Goal: Information Seeking & Learning: Learn about a topic

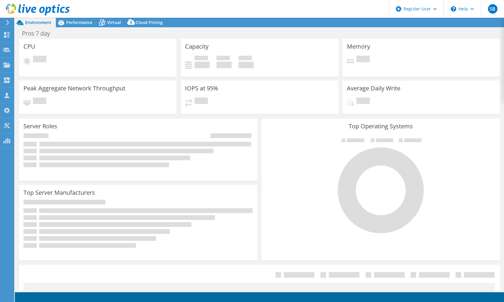
select select "USD"
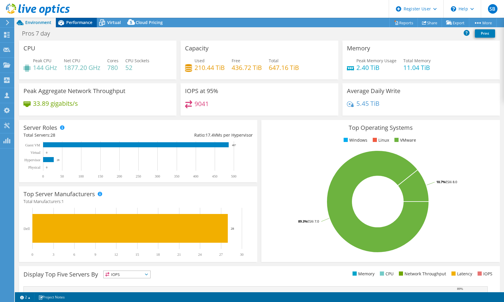
click at [79, 21] on span "Performance" at bounding box center [79, 23] width 26 height 6
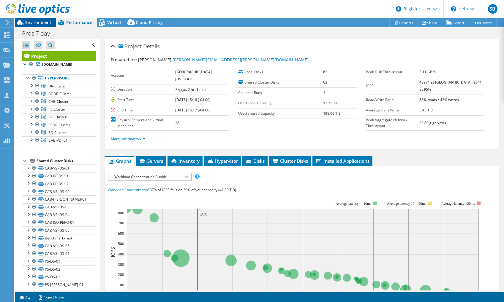
click at [30, 21] on span "Environment" at bounding box center [38, 23] width 26 height 6
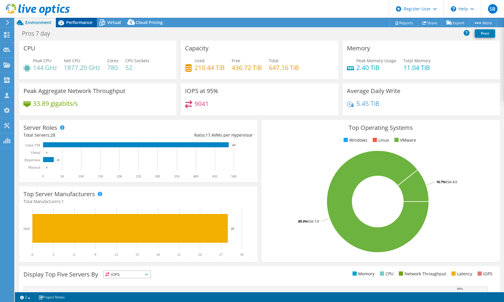
click at [81, 20] on span "Performance" at bounding box center [79, 23] width 26 height 6
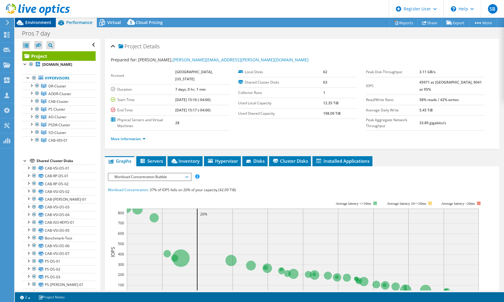
click at [45, 23] on span "Environment" at bounding box center [38, 23] width 26 height 6
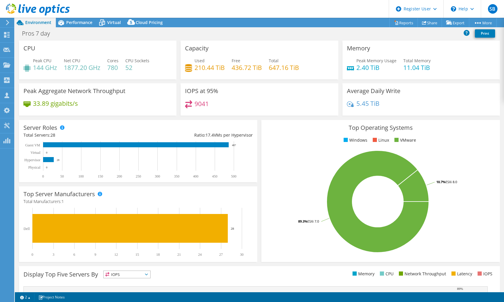
click at [329, 7] on header "SB Dell User Silviu Borza Silviu.Borza@dell.com Dell My Profile Log Out \n Help…" at bounding box center [252, 9] width 504 height 18
click at [285, 7] on header "SB Dell User Silviu Borza Silviu.Borza@dell.com Dell My Profile Log Out \n Help…" at bounding box center [252, 9] width 504 height 18
click at [70, 22] on span "Performance" at bounding box center [79, 23] width 26 height 6
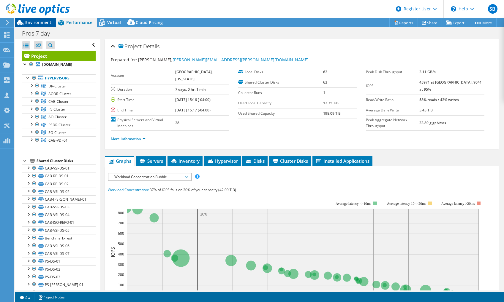
click at [41, 22] on span "Environment" at bounding box center [38, 23] width 26 height 6
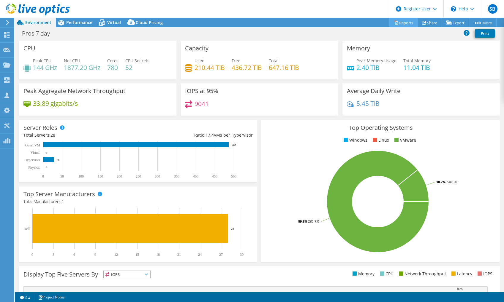
click at [405, 21] on link "Reports" at bounding box center [403, 22] width 28 height 9
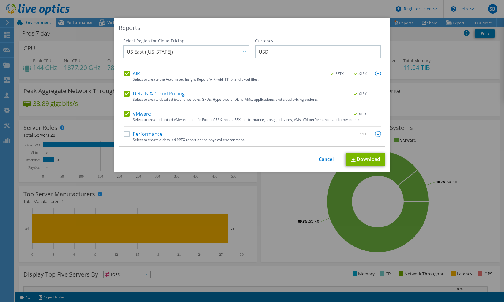
click at [126, 93] on label "Details & Cloud Pricing" at bounding box center [154, 94] width 61 height 6
click at [0, 0] on input "Details & Cloud Pricing" at bounding box center [0, 0] width 0 height 0
click at [126, 115] on label "VMware" at bounding box center [137, 114] width 27 height 6
click at [0, 0] on input "VMware" at bounding box center [0, 0] width 0 height 0
click at [124, 114] on label "VMware" at bounding box center [137, 114] width 27 height 6
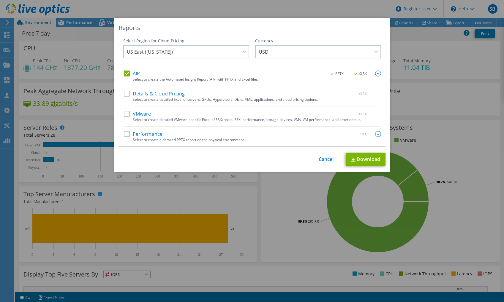
click at [0, 0] on input "VMware" at bounding box center [0, 0] width 0 height 0
click at [375, 72] on img at bounding box center [378, 74] width 6 height 6
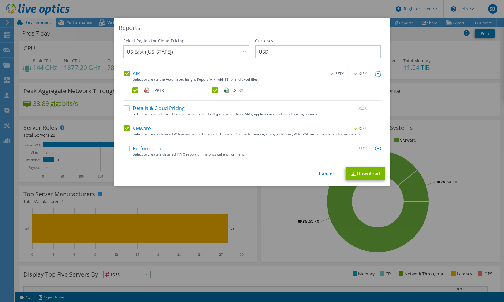
click at [214, 90] on label ".XLSX" at bounding box center [251, 91] width 78 height 6
click at [0, 0] on input ".XLSX" at bounding box center [0, 0] width 0 height 0
click at [359, 170] on link "Download" at bounding box center [365, 173] width 40 height 13
click at [366, 4] on div "Reports Select Region for Cloud Pricing Asia Pacific (Hong Kong) Asia Pacific (…" at bounding box center [252, 151] width 504 height 302
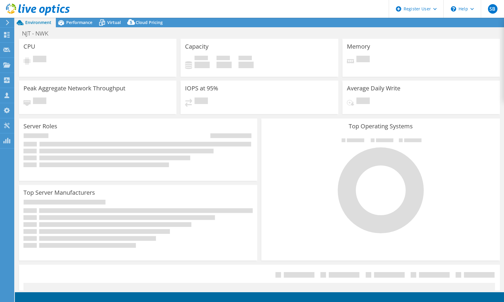
select select "USD"
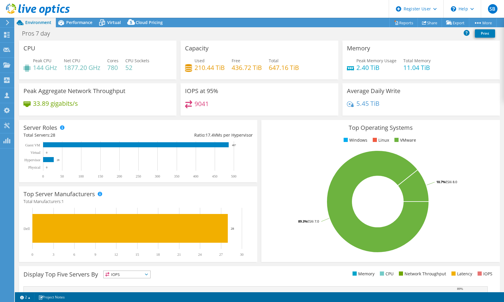
select select "USD"
click at [264, 13] on header "SB Dell User Silviu Borza Silviu.Borza@dell.com Dell My Profile Log Out \n Help…" at bounding box center [252, 9] width 504 height 18
click at [278, 13] on header "SB Dell User Silviu Borza Silviu.Borza@dell.com Dell My Profile Log Out \n Help…" at bounding box center [252, 9] width 504 height 18
click at [84, 22] on span "Performance" at bounding box center [79, 23] width 26 height 6
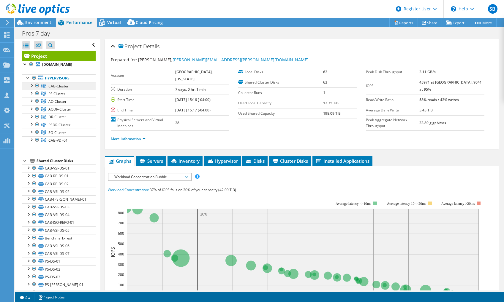
click at [52, 89] on span "CAB-Cluster" at bounding box center [58, 86] width 20 height 5
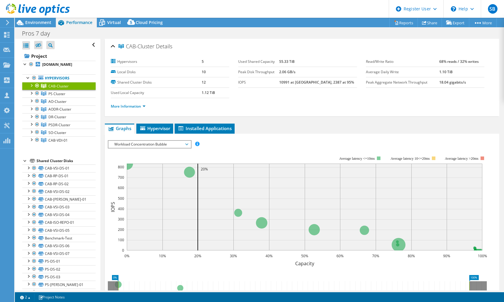
click at [31, 88] on div at bounding box center [31, 85] width 6 height 6
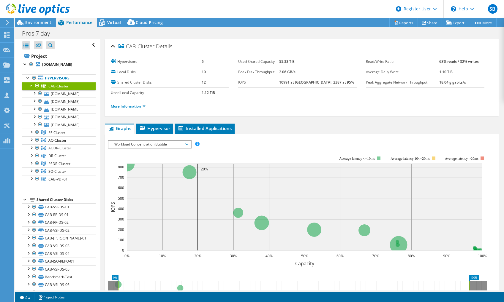
click at [31, 88] on div at bounding box center [31, 85] width 6 height 6
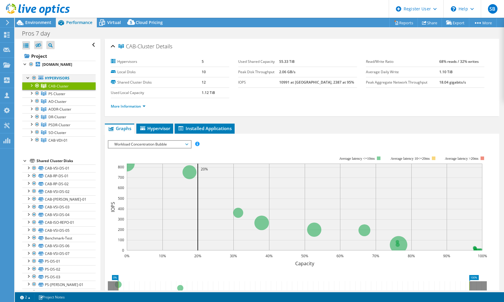
click at [33, 82] on div at bounding box center [34, 77] width 6 height 7
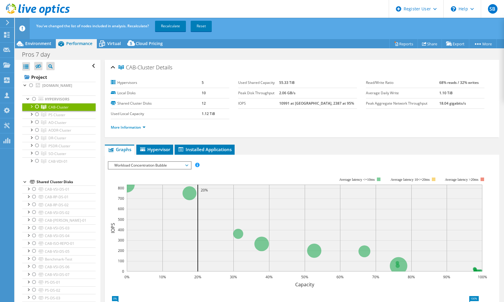
click at [37, 110] on div at bounding box center [37, 106] width 6 height 7
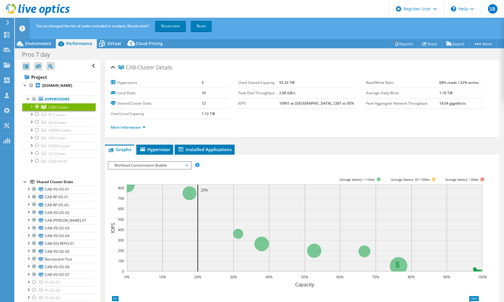
click at [273, 34] on div "You've changed the list of nodes included in analysis. Recalculate? Recalculate…" at bounding box center [270, 26] width 471 height 17
click at [176, 28] on link "Recalculate" at bounding box center [170, 26] width 31 height 11
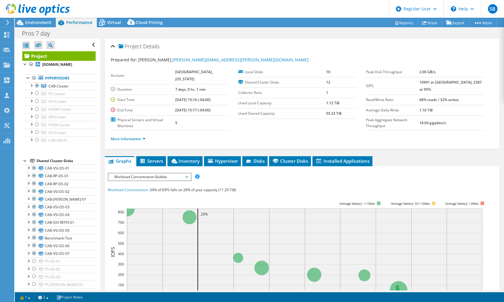
click at [241, 9] on header "SB Dell User Silviu Borza Silviu.Borza@dell.com Dell My Profile Log Out \n Help…" at bounding box center [252, 9] width 504 height 18
click at [252, 9] on header "SB Dell User Silviu Borza Silviu.Borza@dell.com Dell My Profile Log Out \n Help…" at bounding box center [252, 9] width 504 height 18
click at [31, 88] on div at bounding box center [31, 85] width 6 height 6
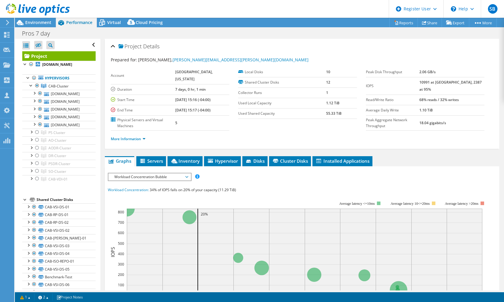
click at [357, 10] on header "SB Dell User Silviu Borza Silviu.Borza@dell.com Dell My Profile Log Out \n Help…" at bounding box center [252, 9] width 504 height 18
click at [61, 98] on link "cab-esx-03.mcad.co.middlesex.nj.us" at bounding box center [58, 94] width 73 height 8
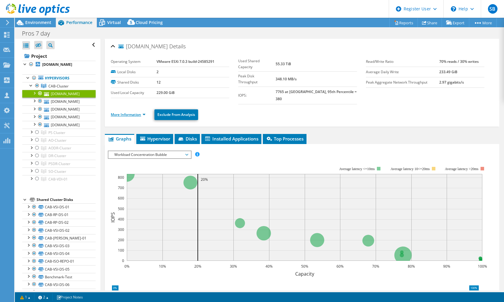
click at [131, 112] on link "More Information" at bounding box center [128, 114] width 35 height 5
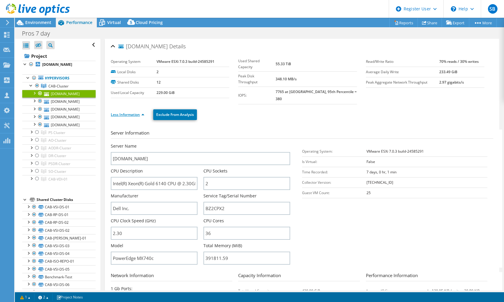
click at [131, 112] on link "Less Information" at bounding box center [128, 114] width 34 height 5
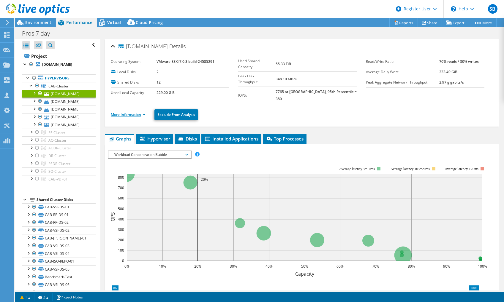
click at [136, 112] on link "More Information" at bounding box center [128, 114] width 35 height 5
click at [224, 108] on ul "More Information Exclude From Analysis" at bounding box center [302, 114] width 382 height 12
click at [133, 112] on link "More Information" at bounding box center [128, 114] width 35 height 5
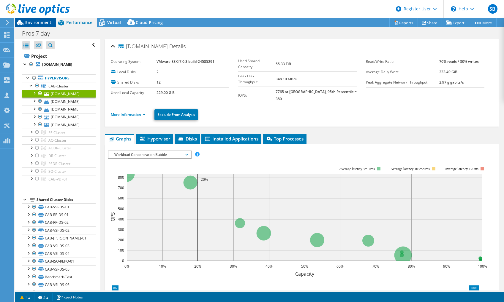
click at [43, 23] on span "Environment" at bounding box center [38, 23] width 26 height 6
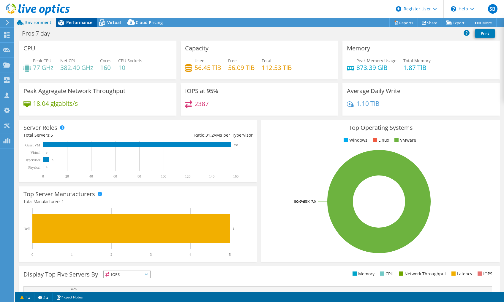
click at [88, 22] on span "Performance" at bounding box center [79, 23] width 26 height 6
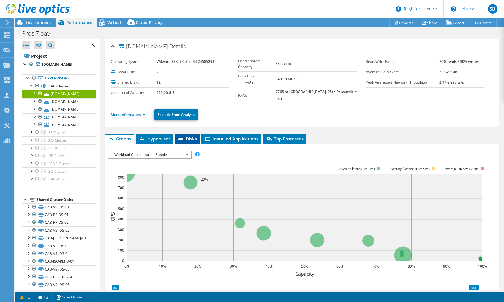
click at [183, 136] on span "Disks" at bounding box center [186, 139] width 19 height 6
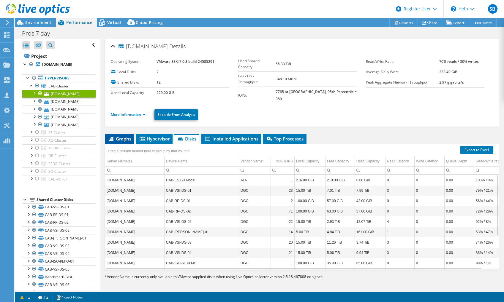
click at [125, 136] on span "Graphs" at bounding box center [119, 139] width 23 height 6
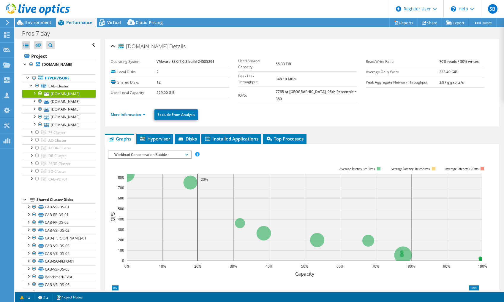
click at [258, 116] on div "More Information Exclude From Analysis" at bounding box center [302, 114] width 382 height 21
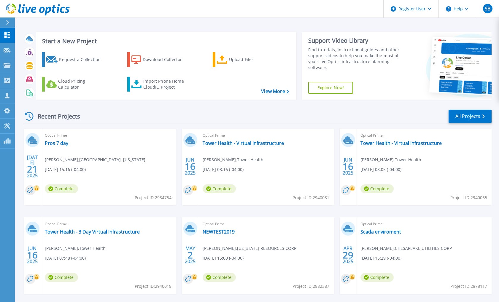
click at [145, 112] on div "Recent Projects All Projects" at bounding box center [257, 116] width 469 height 15
click at [179, 116] on div "Recent Projects All Projects" at bounding box center [257, 116] width 469 height 15
click at [4, 70] on link "Projects Projects" at bounding box center [7, 65] width 15 height 15
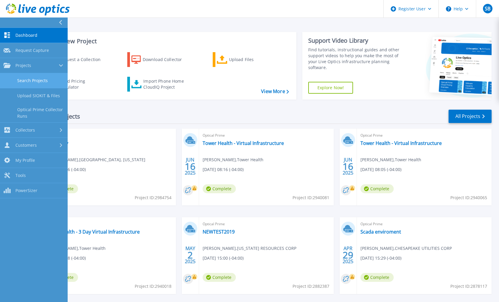
click at [25, 82] on link "Search Projects" at bounding box center [34, 80] width 68 height 15
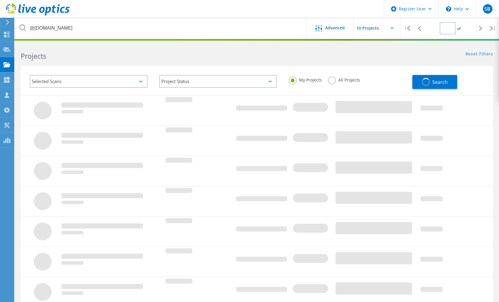
type input "1"
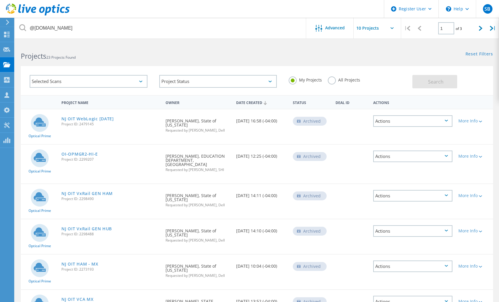
click at [34, 11] on icon at bounding box center [38, 10] width 64 height 12
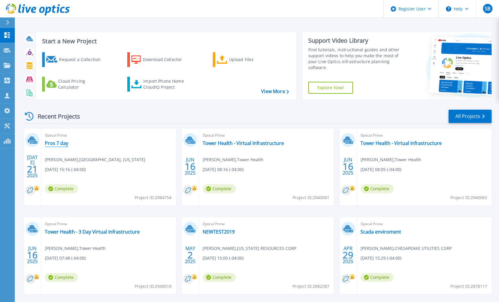
click at [55, 143] on link "Pros 7 day" at bounding box center [56, 143] width 23 height 6
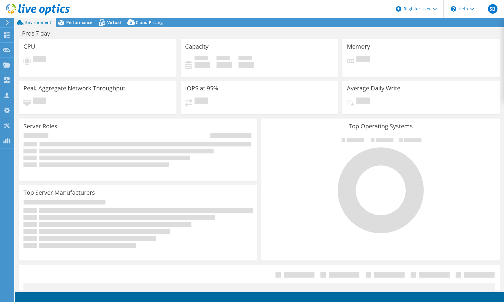
select select "USD"
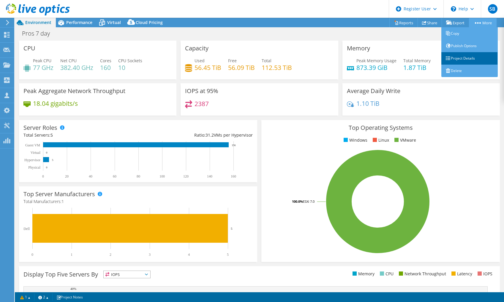
click at [456, 59] on link "Project Details" at bounding box center [469, 58] width 56 height 12
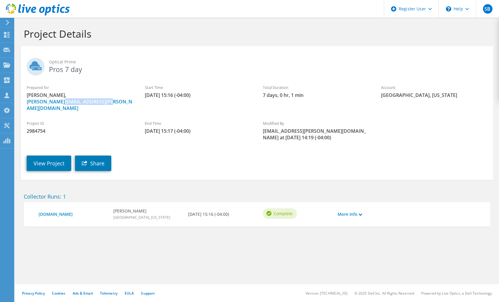
drag, startPoint x: 107, startPoint y: 103, endPoint x: 58, endPoint y: 106, distance: 49.1
click at [58, 106] on div "Prepared for [PERSON_NAME], [PERSON_NAME][EMAIL_ADDRESS][PERSON_NAME][DOMAIN_NA…" at bounding box center [80, 98] width 118 height 33
copy link "[DOMAIN_NAME]"
click at [49, 13] on icon at bounding box center [38, 10] width 64 height 12
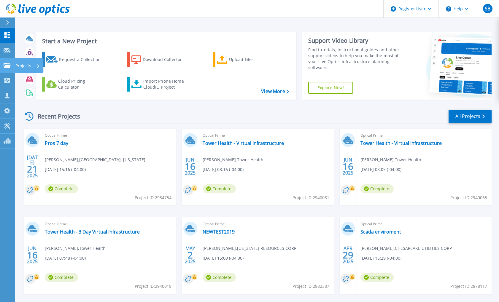
click at [7, 64] on icon at bounding box center [7, 65] width 7 height 5
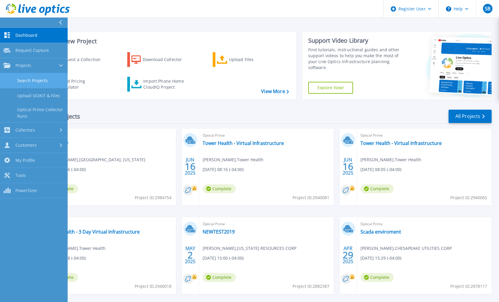
click at [16, 83] on link "Search Projects" at bounding box center [34, 80] width 68 height 15
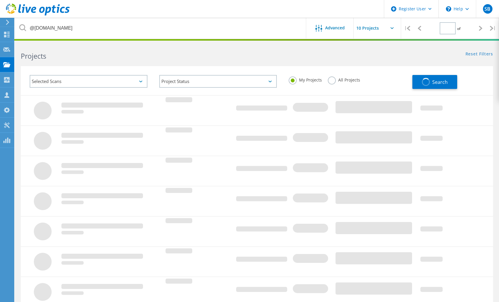
type input "1"
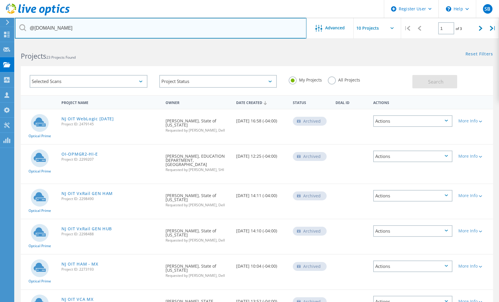
click at [109, 29] on input "@tech.nj.gov" at bounding box center [161, 28] width 292 height 21
paste input "co.middlesex.nj.us"
type input "co.middlesex.nj.us"
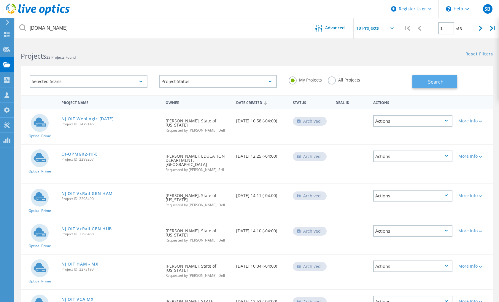
click at [430, 82] on span "Search" at bounding box center [435, 82] width 15 height 7
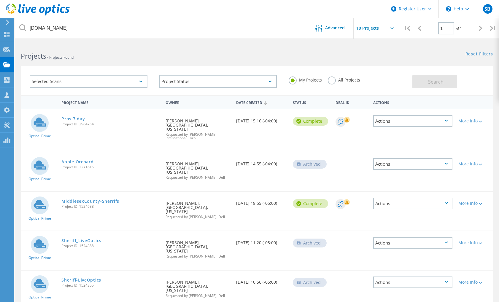
click at [335, 79] on label "All Projects" at bounding box center [344, 80] width 32 height 6
click at [0, 0] on input "All Projects" at bounding box center [0, 0] width 0 height 0
click at [428, 80] on button "Search" at bounding box center [435, 81] width 45 height 13
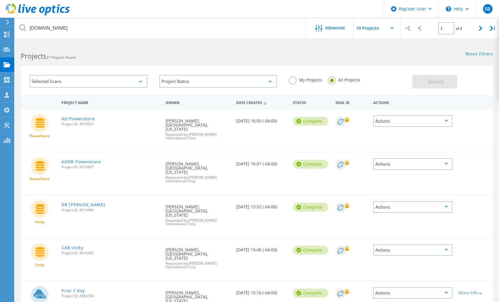
click at [341, 55] on div "Projects 21 Projects Found Reset Filters Show Filters" at bounding box center [257, 51] width 484 height 16
click at [175, 47] on div "Projects 21 Projects Found" at bounding box center [136, 51] width 242 height 16
click at [79, 246] on link "CAB Unity" at bounding box center [72, 248] width 22 height 4
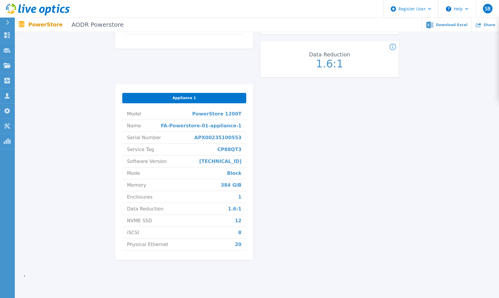
scroll to position [178, 0]
click at [402, 187] on div "AODR Powerstore Status Complete Owner [PERSON_NAME] Account [GEOGRAPHIC_DATA], …" at bounding box center [257, 74] width 467 height 395
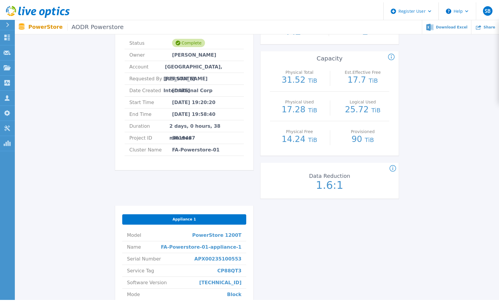
scroll to position [0, 0]
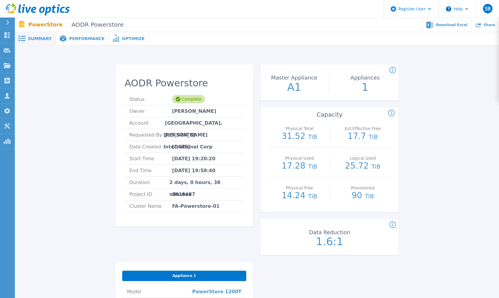
click at [76, 40] on span "Performance" at bounding box center [86, 39] width 35 height 4
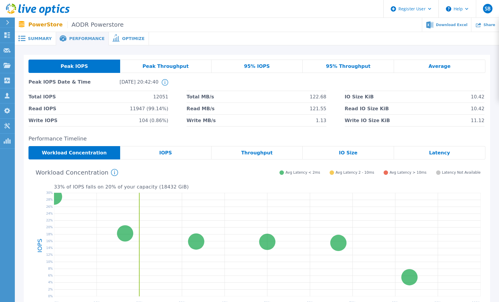
click at [118, 35] on div "Optimize" at bounding box center [129, 38] width 40 height 13
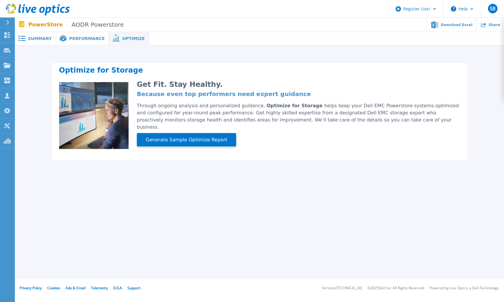
click at [77, 37] on span "Performance" at bounding box center [86, 39] width 35 height 4
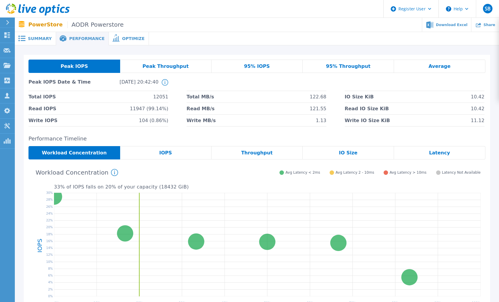
click at [205, 16] on header "Register User Help SB Dell User [PERSON_NAME] [PERSON_NAME][EMAIL_ADDRESS][PERS…" at bounding box center [249, 9] width 499 height 18
click at [298, 30] on ul "Download Excel Share" at bounding box center [311, 25] width 375 height 14
click at [247, 37] on div at bounding box center [324, 38] width 350 height 13
click at [403, 40] on div at bounding box center [324, 38] width 350 height 13
click at [150, 13] on header "Register User Help SB Dell User [PERSON_NAME] [PERSON_NAME][EMAIL_ADDRESS][PERS…" at bounding box center [249, 9] width 499 height 18
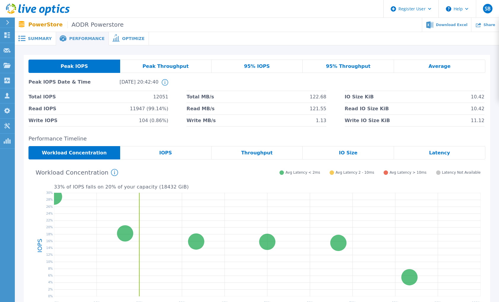
click at [122, 39] on span "Optimize" at bounding box center [133, 39] width 23 height 4
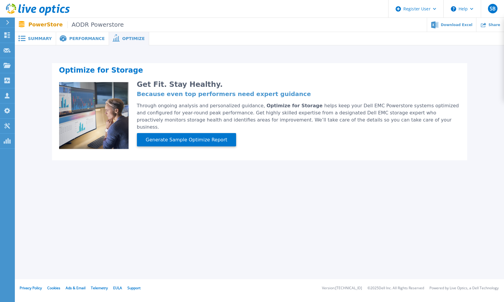
click at [69, 39] on span "Performance" at bounding box center [86, 39] width 35 height 4
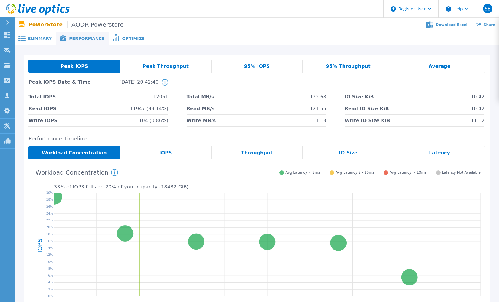
click at [210, 38] on div at bounding box center [324, 38] width 350 height 13
click at [159, 137] on h2 "Performance Timeline" at bounding box center [256, 139] width 457 height 6
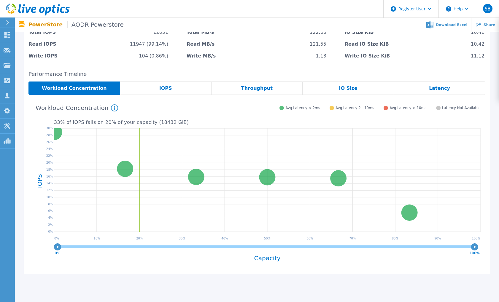
scroll to position [35, 0]
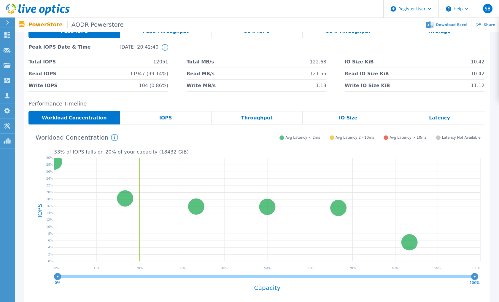
click at [442, 114] on div "Latency" at bounding box center [439, 117] width 91 height 13
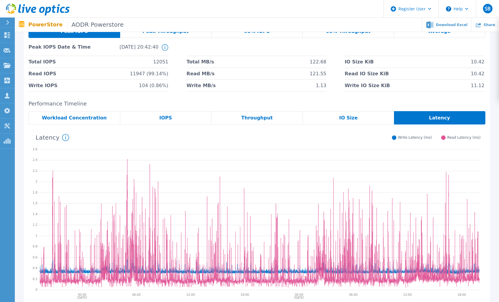
click at [350, 114] on div "IO Size" at bounding box center [348, 117] width 91 height 13
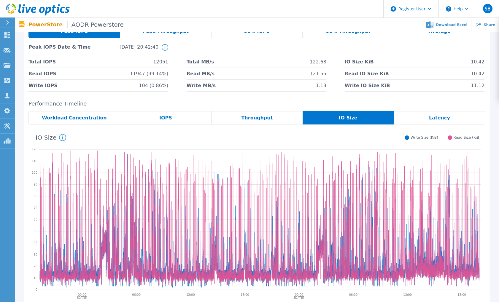
click at [265, 114] on div "Throughput" at bounding box center [257, 117] width 91 height 13
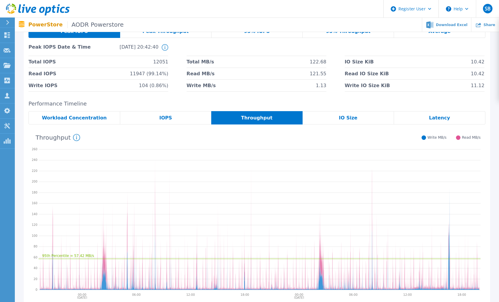
click at [174, 114] on div "IOPS" at bounding box center [165, 117] width 91 height 13
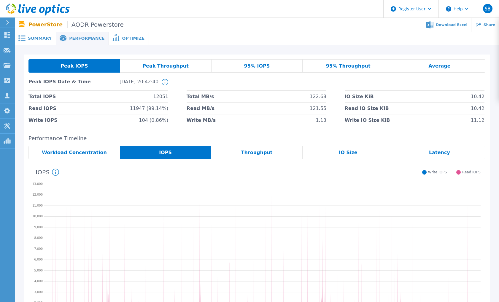
scroll to position [0, 0]
click at [122, 38] on span "Optimize" at bounding box center [133, 39] width 23 height 4
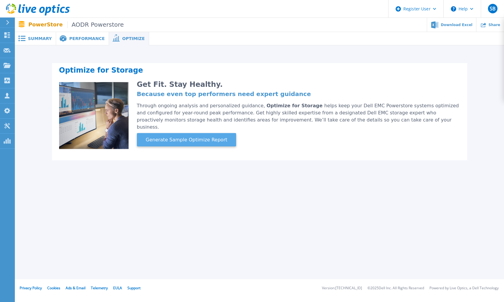
click at [189, 137] on span "Generate Sample Optimize Report" at bounding box center [186, 140] width 86 height 7
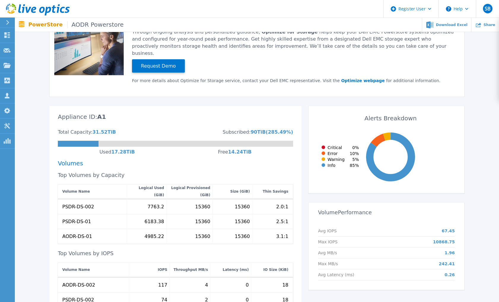
scroll to position [89, 0]
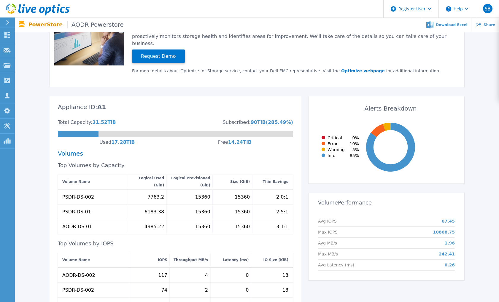
click at [305, 182] on div "Alerts Breakdown Critical 0 % Error 10 % Warning 5 % Info 85 % Volume Performan…" at bounding box center [383, 213] width 163 height 234
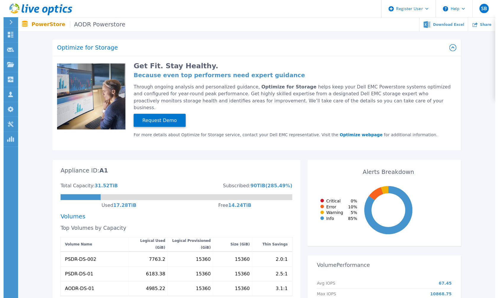
scroll to position [0, 0]
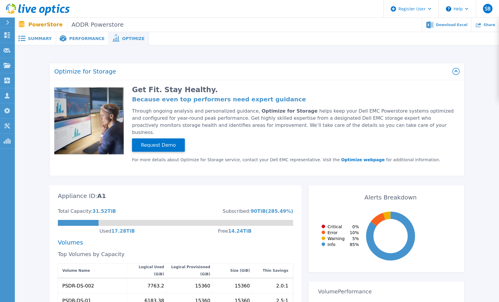
click at [37, 38] on span "Summary" at bounding box center [40, 39] width 24 height 4
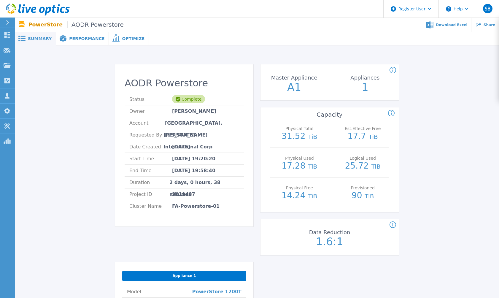
click at [81, 161] on div "AODR Powerstore Status Complete Owner [PERSON_NAME] Account [GEOGRAPHIC_DATA], …" at bounding box center [257, 252] width 467 height 395
click at [428, 126] on div "AODR Powerstore Status Complete Owner [PERSON_NAME] Account [GEOGRAPHIC_DATA], …" at bounding box center [257, 252] width 467 height 395
click at [78, 40] on span "Performance" at bounding box center [86, 39] width 35 height 4
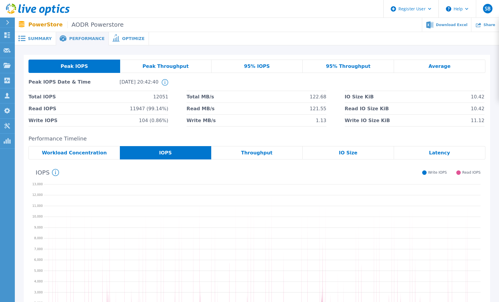
click at [74, 67] on span "Peak IOPS" at bounding box center [74, 66] width 27 height 5
click at [158, 65] on span "Peak Throughput" at bounding box center [165, 66] width 46 height 5
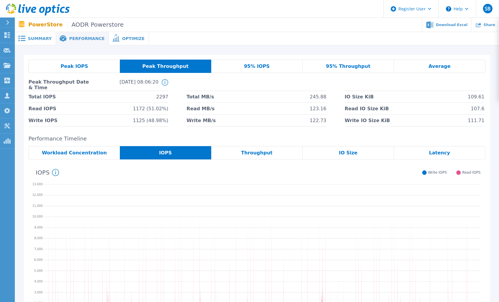
click at [259, 65] on span "95% IOPS" at bounding box center [257, 66] width 26 height 5
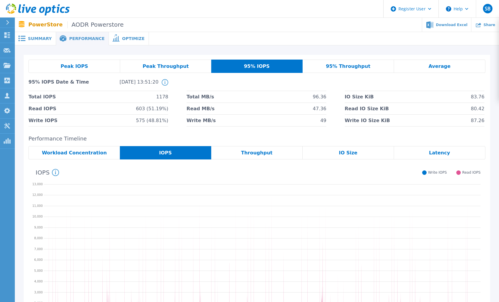
click at [340, 65] on span "95% Throughput" at bounding box center [348, 66] width 45 height 5
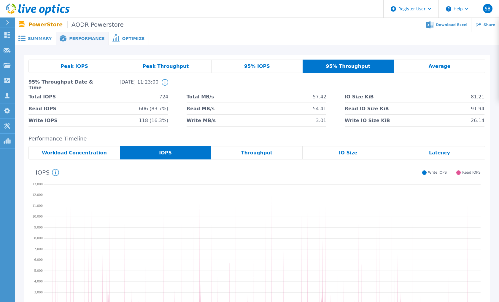
click at [443, 66] on span "Average" at bounding box center [440, 66] width 22 height 5
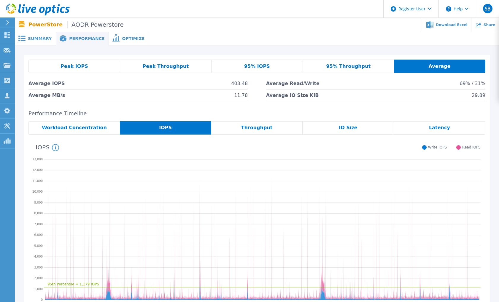
click at [346, 67] on span "95% Throughput" at bounding box center [348, 66] width 45 height 5
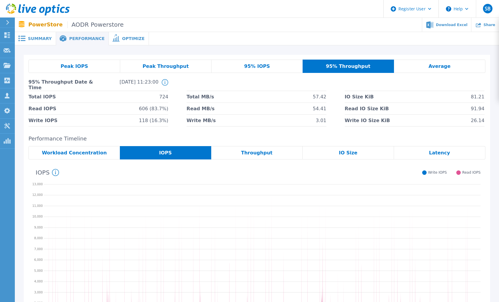
click at [56, 64] on div "Peak IOPS" at bounding box center [74, 66] width 92 height 13
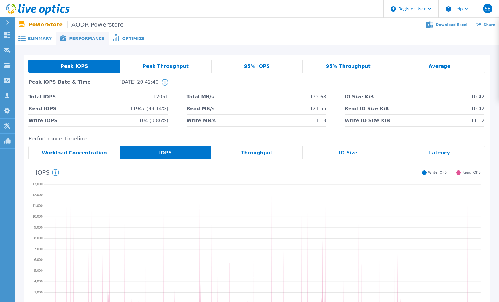
click at [183, 10] on header "Register User Help SB Dell User [PERSON_NAME] [PERSON_NAME][EMAIL_ADDRESS][PERS…" at bounding box center [249, 9] width 499 height 18
